Goal: Register for event/course

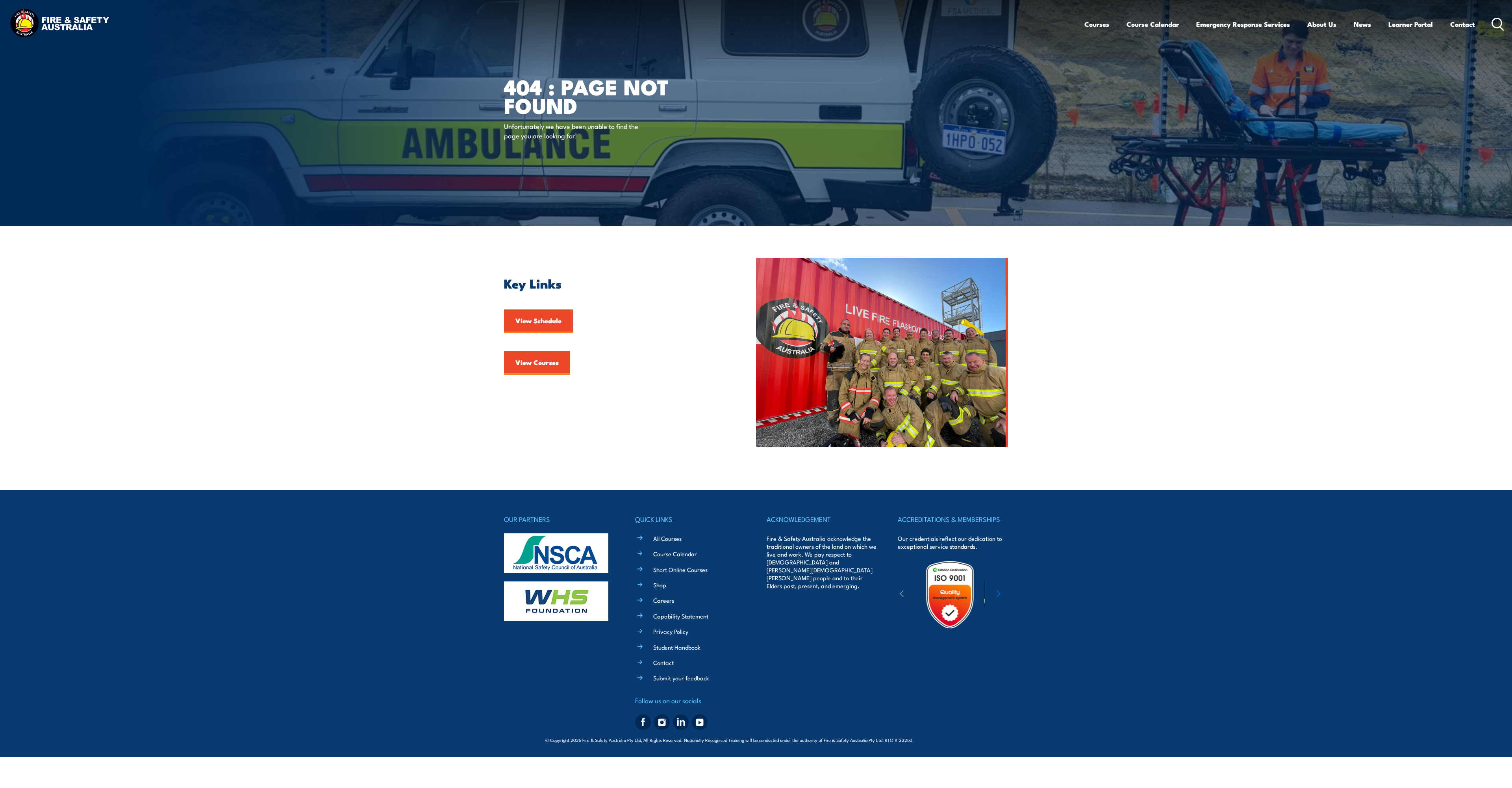
drag, startPoint x: 550, startPoint y: 360, endPoint x: 589, endPoint y: 387, distance: 47.4
click at [550, 360] on link "View Courses" at bounding box center [537, 362] width 66 height 23
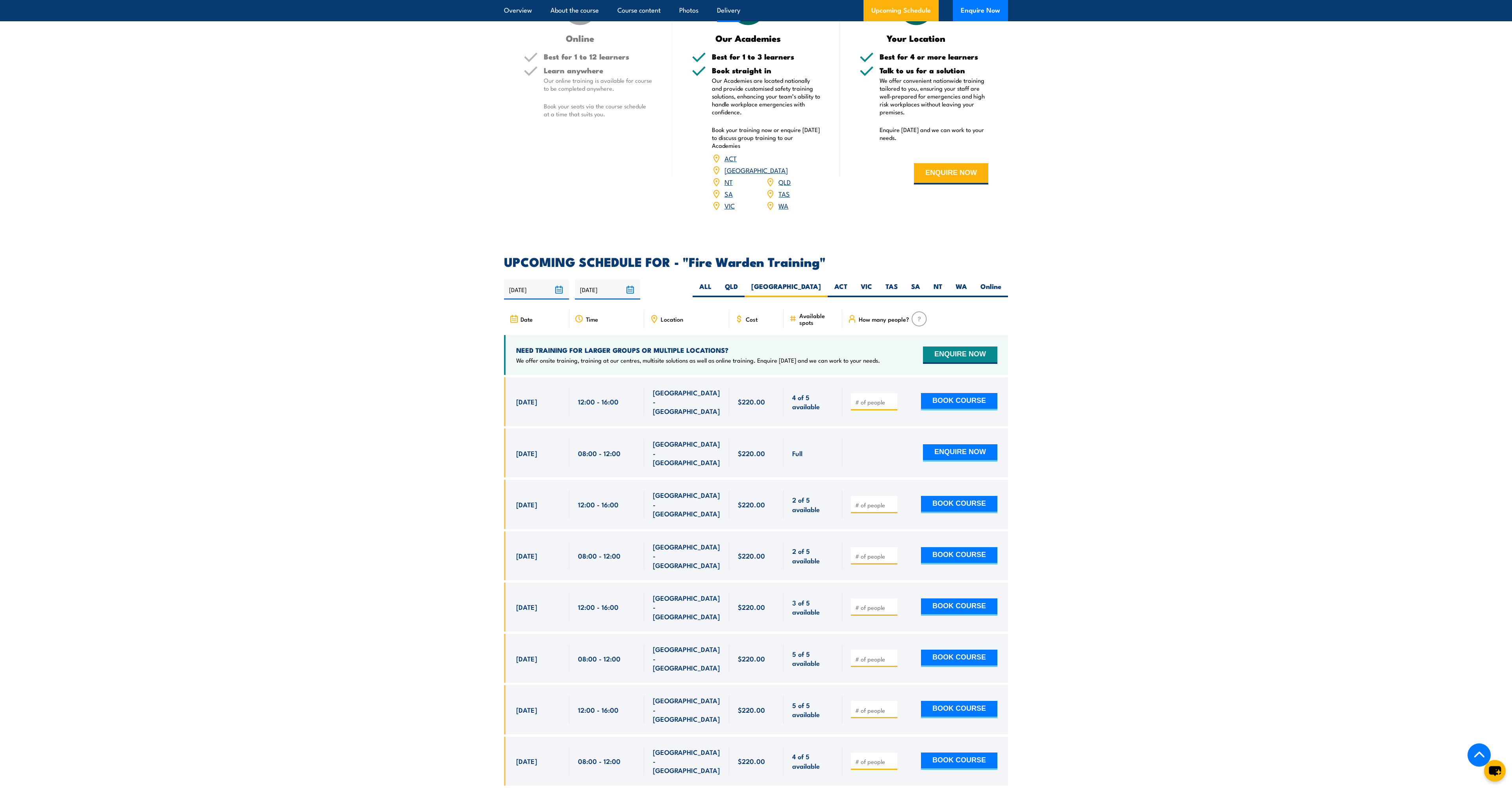
scroll to position [1205, 0]
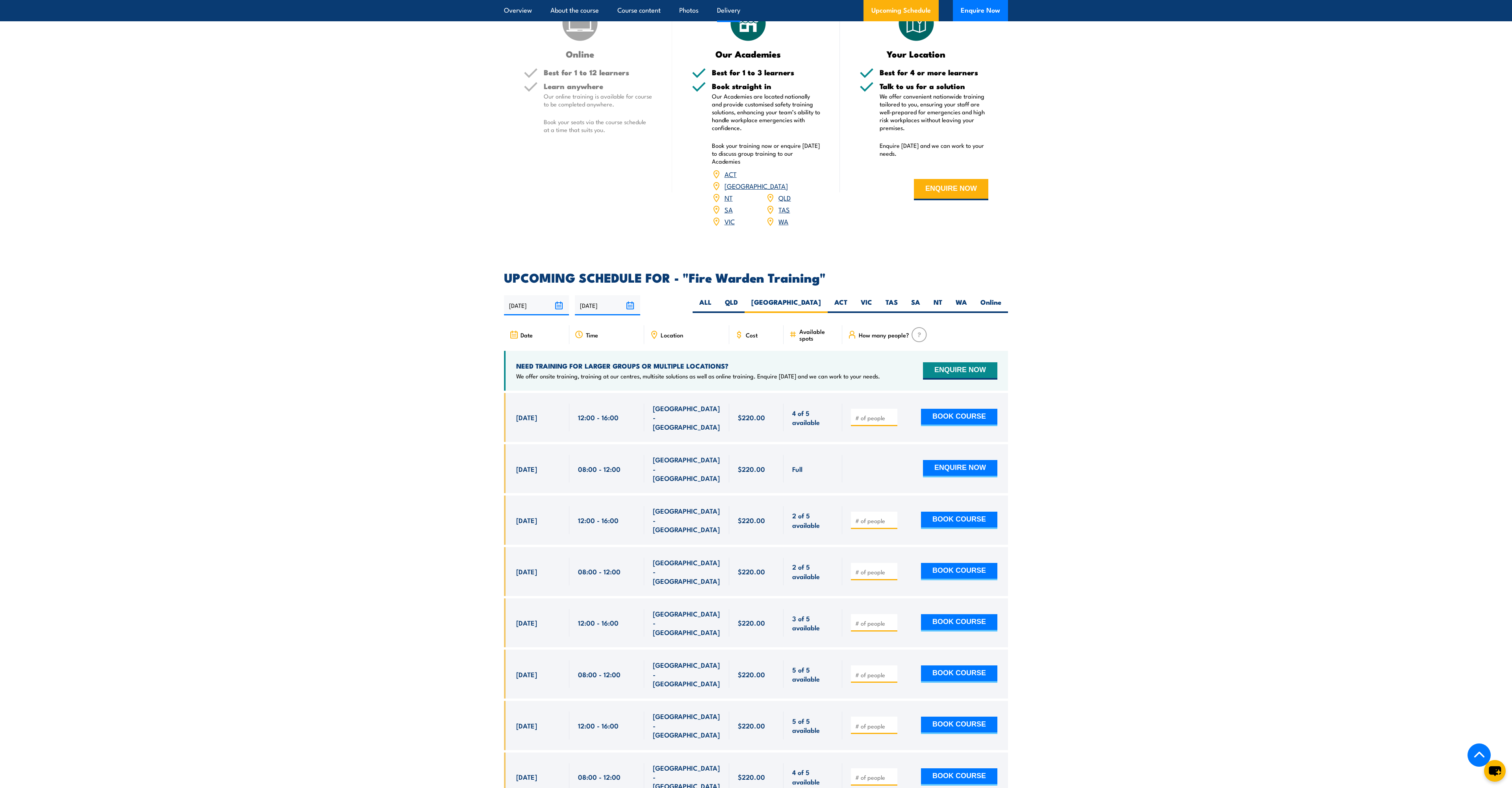
drag, startPoint x: 512, startPoint y: 443, endPoint x: 820, endPoint y: 449, distance: 308.1
click at [820, 449] on div "14 Oct, 2025, 08:00 - 08:00" at bounding box center [755, 469] width 504 height 49
click at [1094, 506] on section "UPCOMING SCHEDULE FOR - "Fire Warden Training" 30/09/2025 29/03/2026" at bounding box center [756, 619] width 1512 height 695
click at [957, 511] on button "BOOK COURSE" at bounding box center [959, 520] width 76 height 17
type input "3"
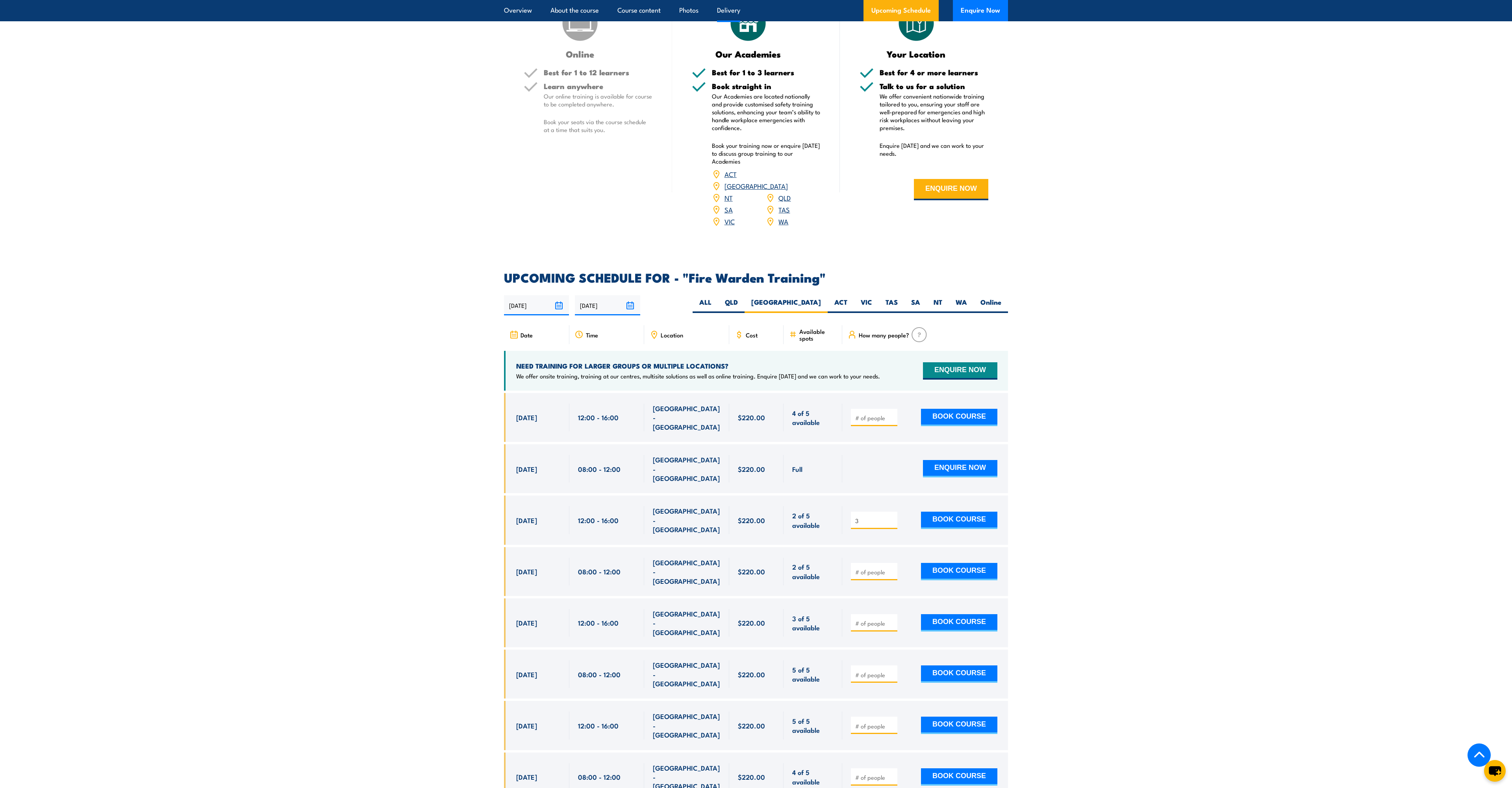
click at [1087, 497] on section "UPCOMING SCHEDULE FOR - "Fire Warden Training" 30/09/2025 29/03/2026 3" at bounding box center [756, 619] width 1512 height 695
click at [947, 511] on button "BOOK COURSE" at bounding box center [959, 520] width 76 height 17
click at [883, 619] on input "number" at bounding box center [875, 623] width 40 height 8
type input "3"
click at [944, 614] on button "BOOK COURSE" at bounding box center [959, 623] width 76 height 17
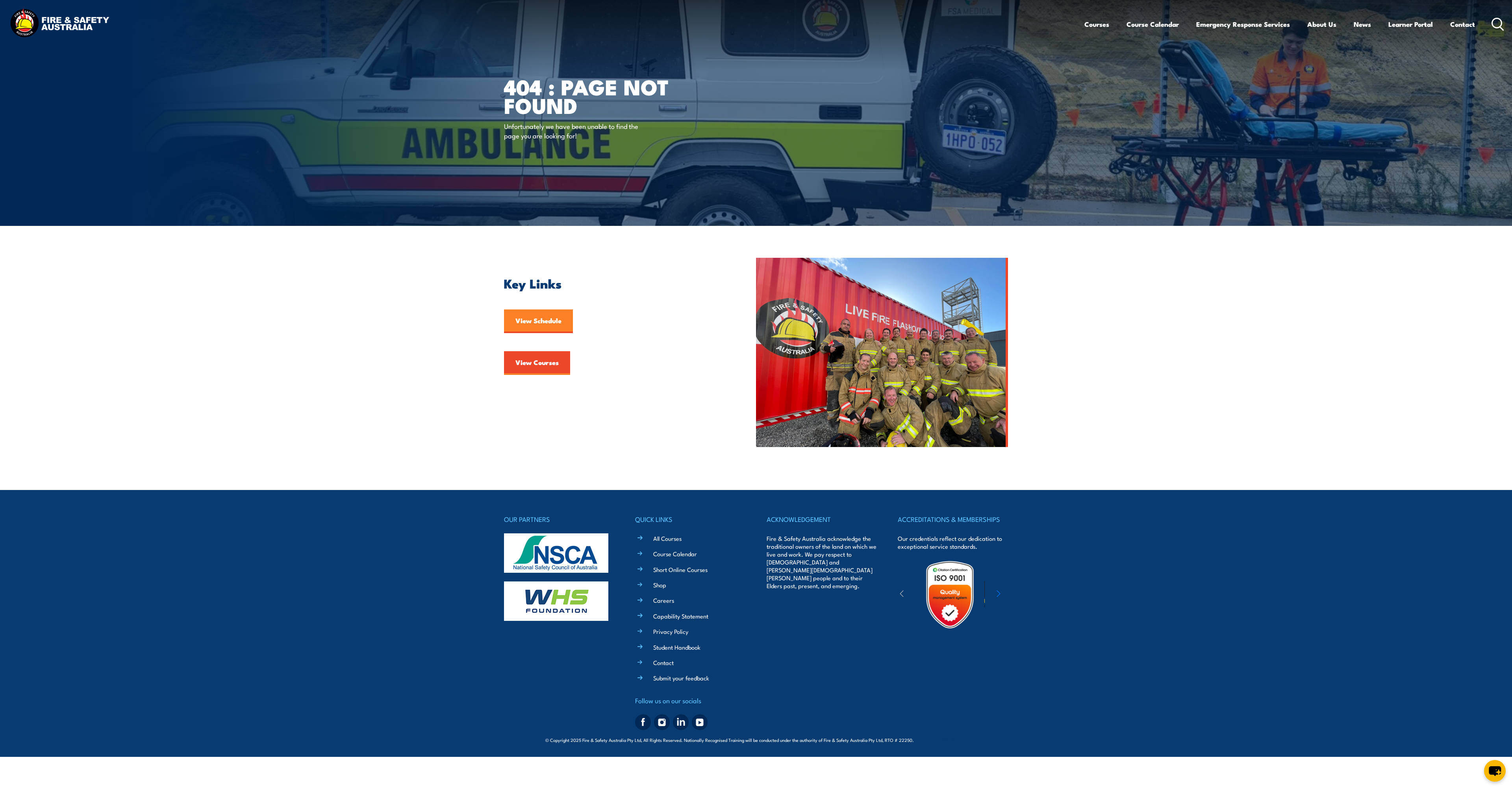
click at [545, 320] on link "View Schedule" at bounding box center [538, 321] width 69 height 23
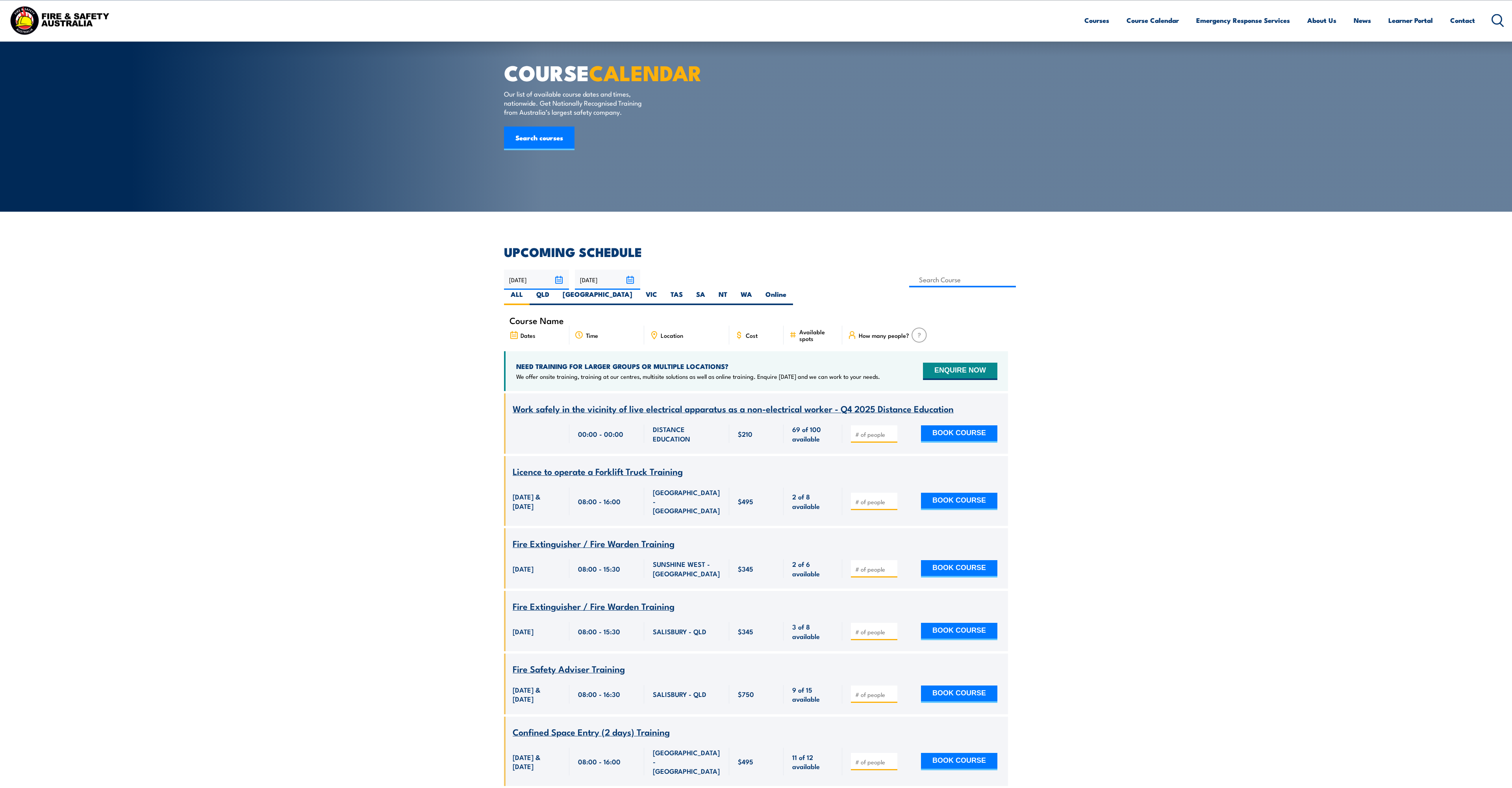
scroll to position [40, 0]
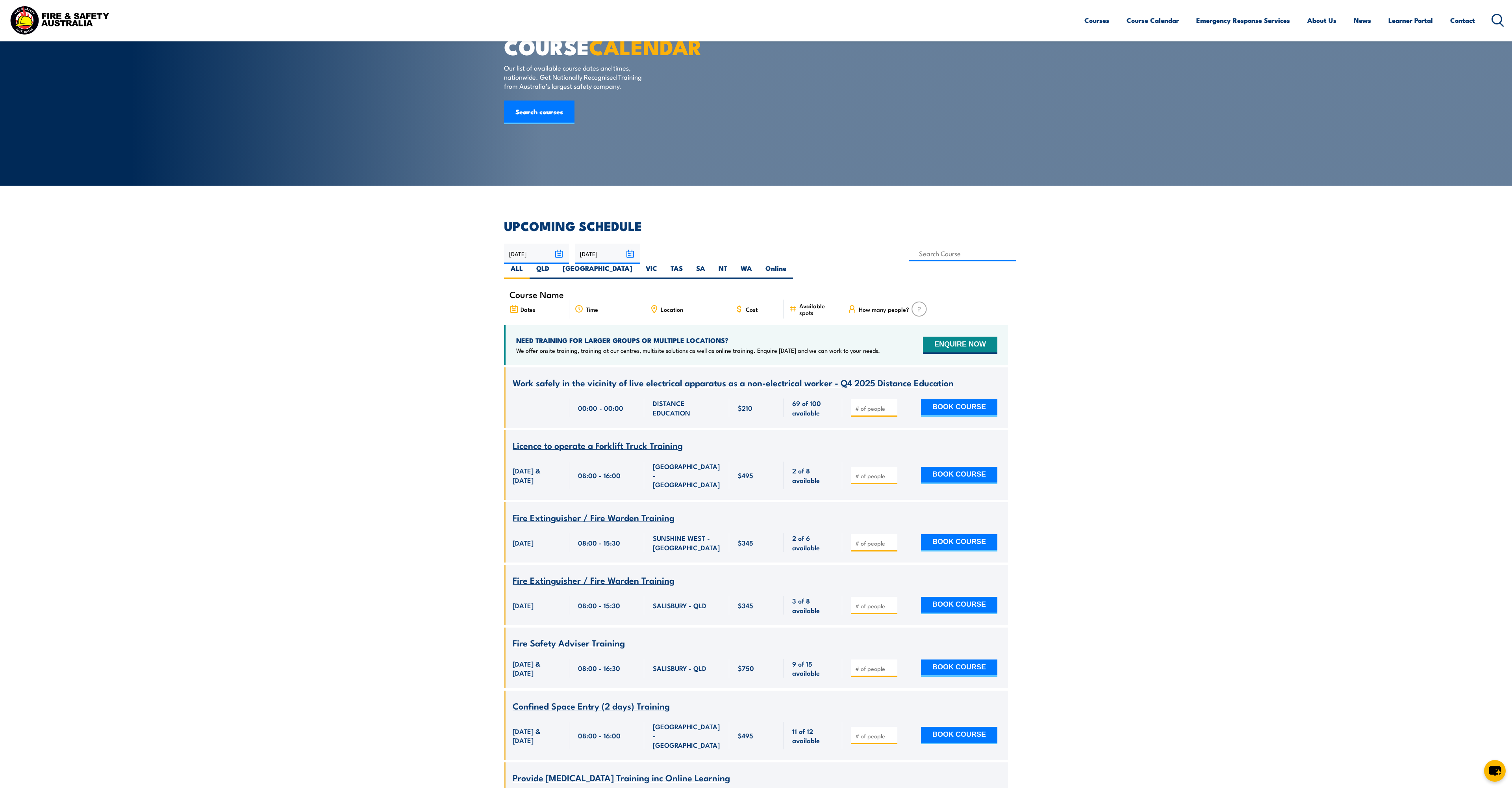
click at [609, 510] on span "Fire Extinguisher / Fire Warden Training" at bounding box center [593, 517] width 162 height 13
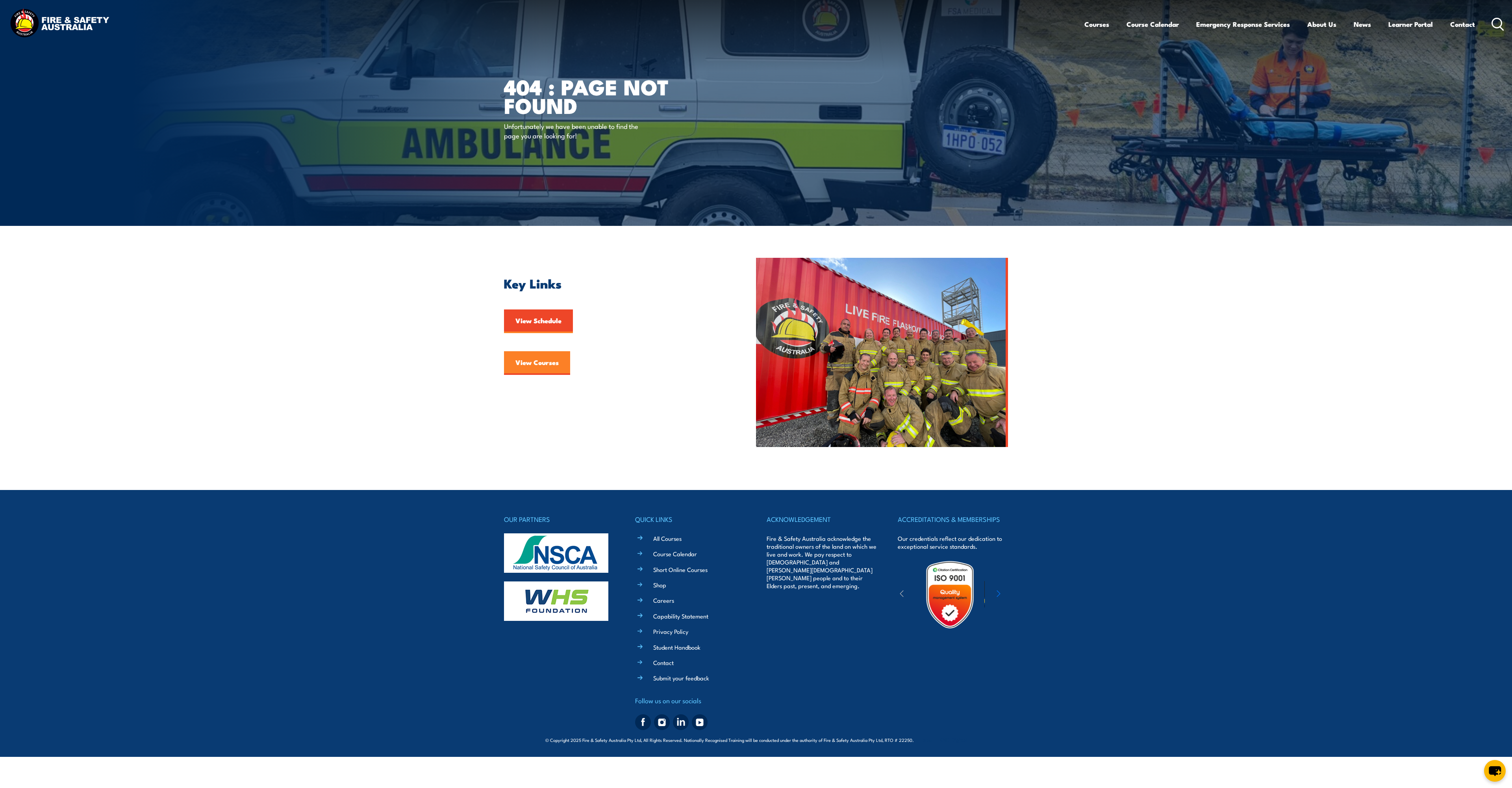
click at [545, 367] on link "View Courses" at bounding box center [537, 362] width 66 height 23
click at [1279, 484] on body "Courses Course Calendar Emergency Response Services Services Overview Emergency…" at bounding box center [756, 394] width 1512 height 788
